Goal: Navigation & Orientation: Find specific page/section

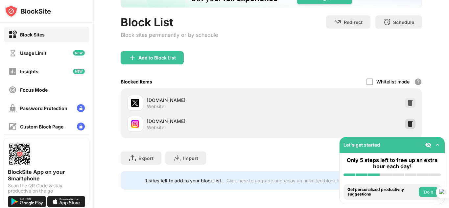
click at [407, 121] on img at bounding box center [410, 124] width 7 height 7
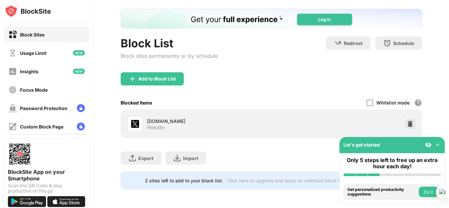
scroll to position [37, 0]
